Goal: Task Accomplishment & Management: Manage account settings

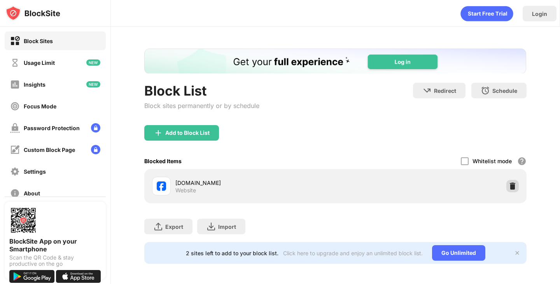
click at [509, 188] on img at bounding box center [513, 186] width 8 height 8
